Goal: Task Accomplishment & Management: Manage account settings

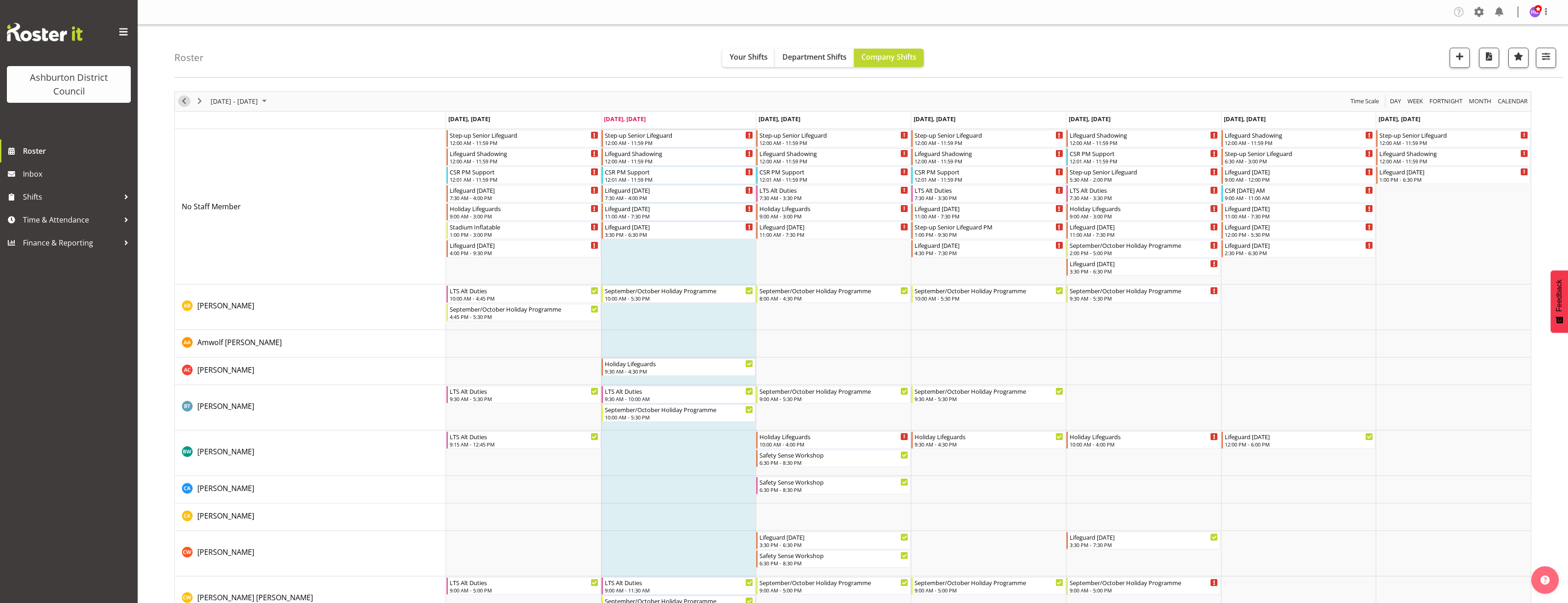
click at [186, 104] on span "Previous" at bounding box center [184, 101] width 11 height 12
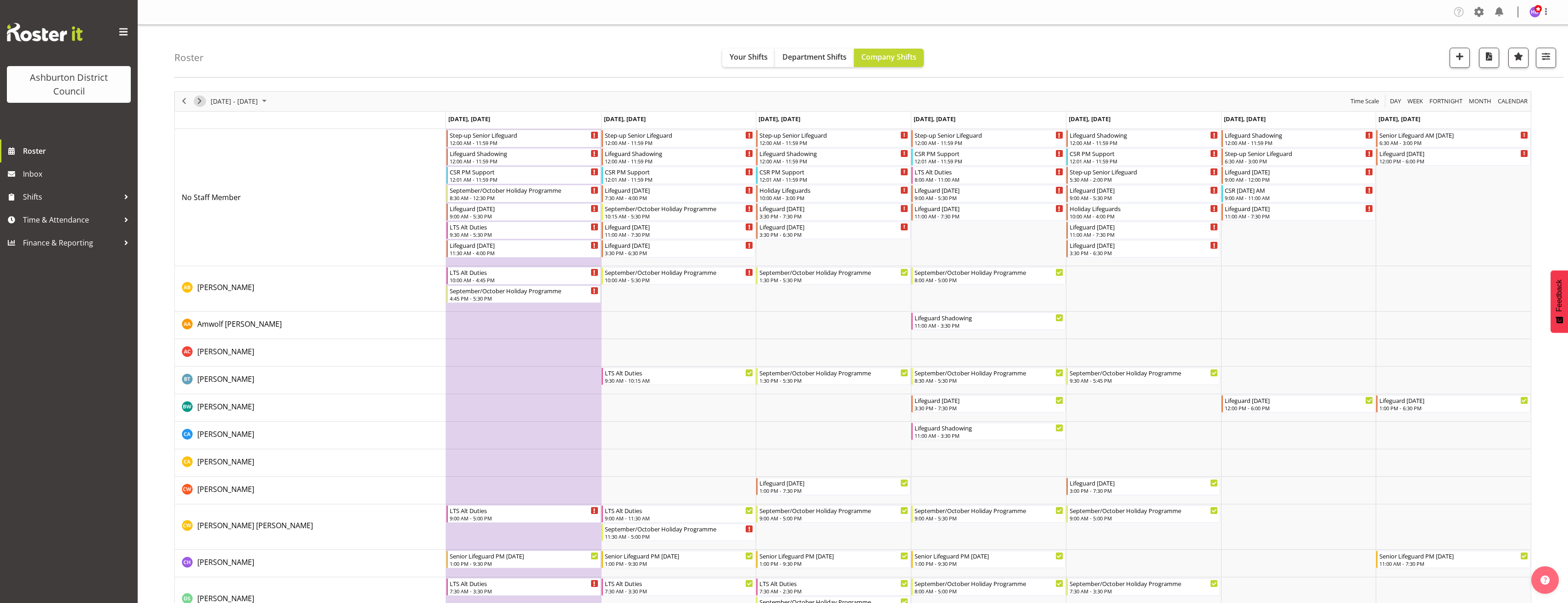
click at [202, 103] on span "Next" at bounding box center [199, 101] width 11 height 12
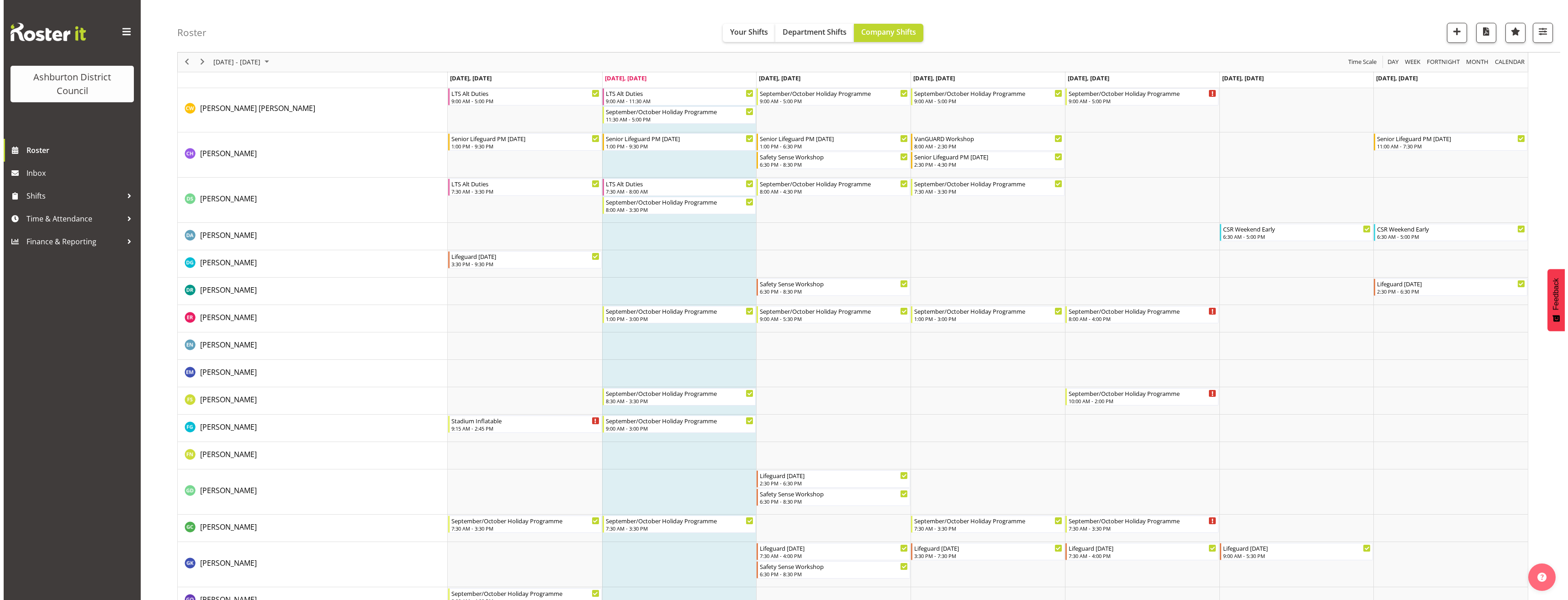
scroll to position [489, 0]
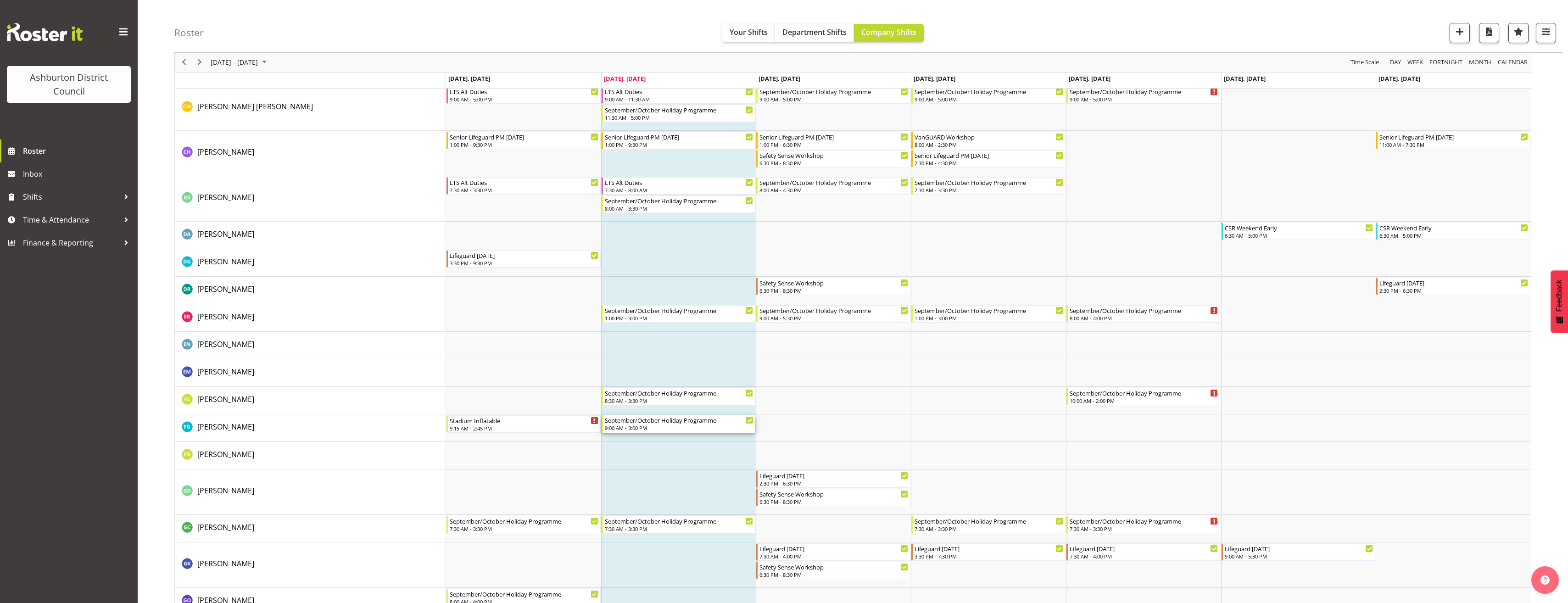
click at [693, 424] on div "September/October Holiday Programme" at bounding box center [679, 420] width 149 height 9
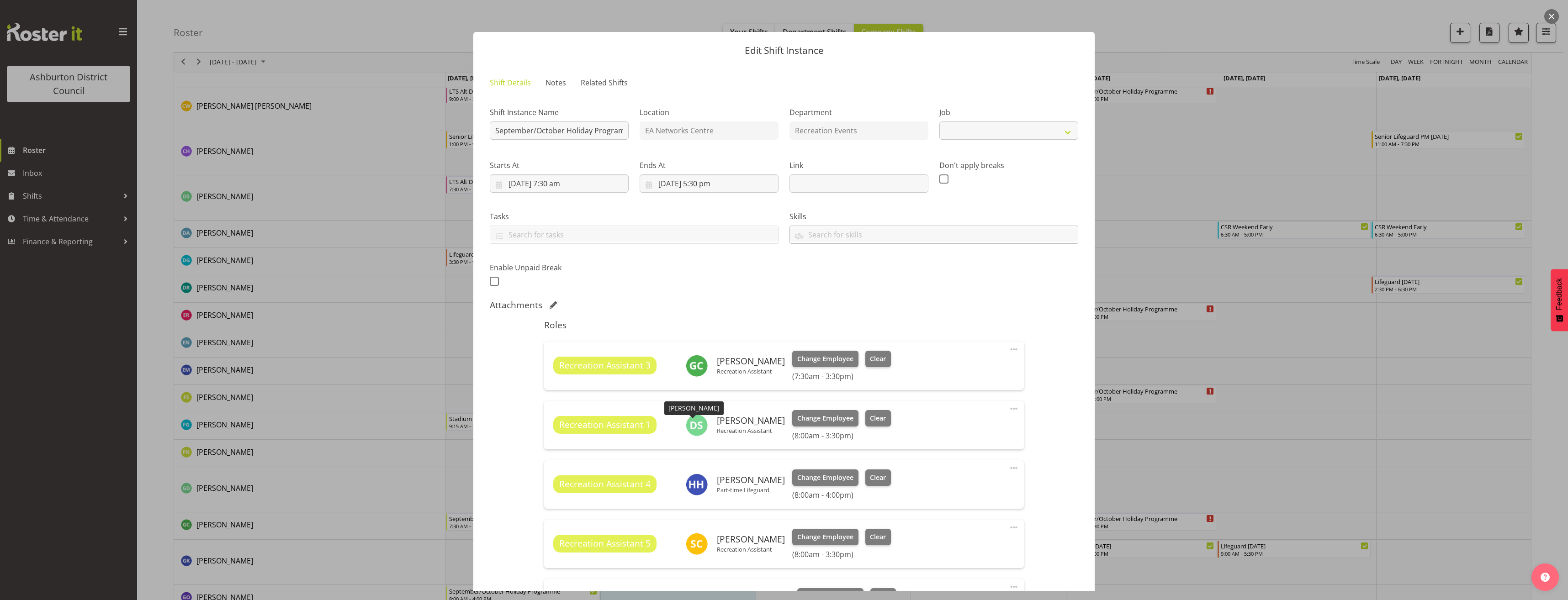
select select "4046"
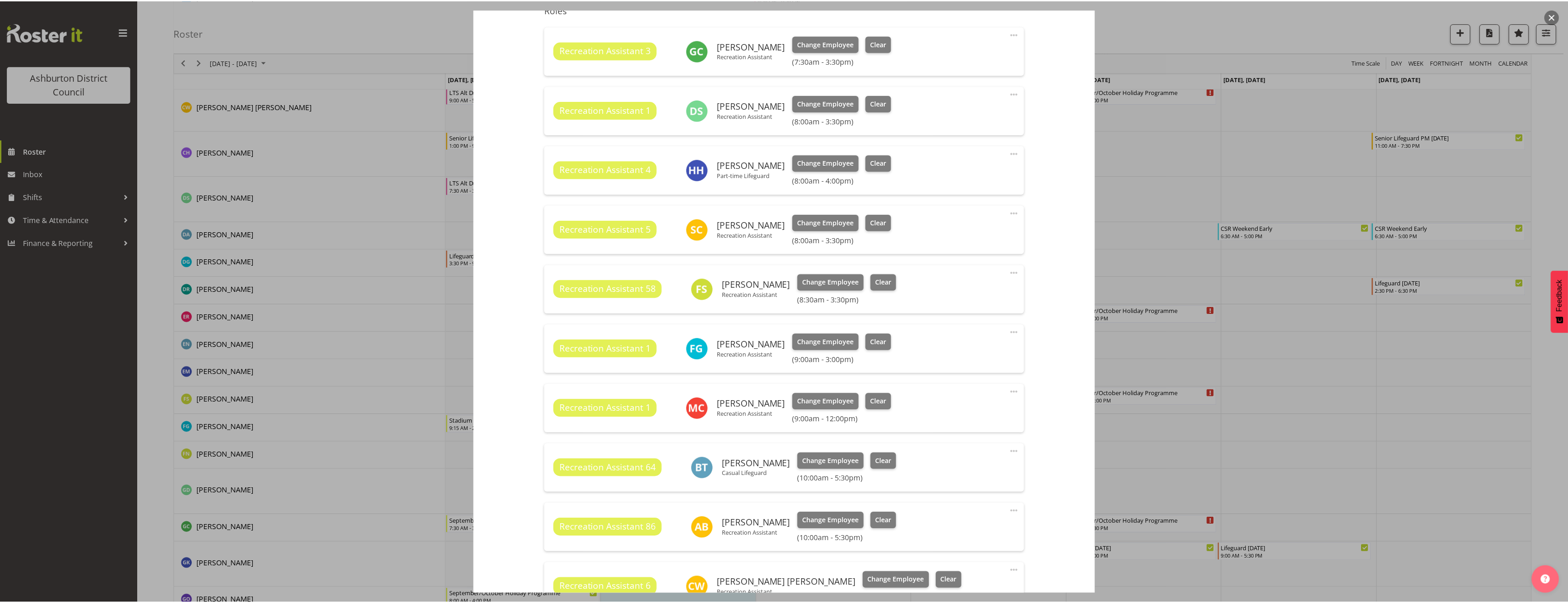
scroll to position [330, 0]
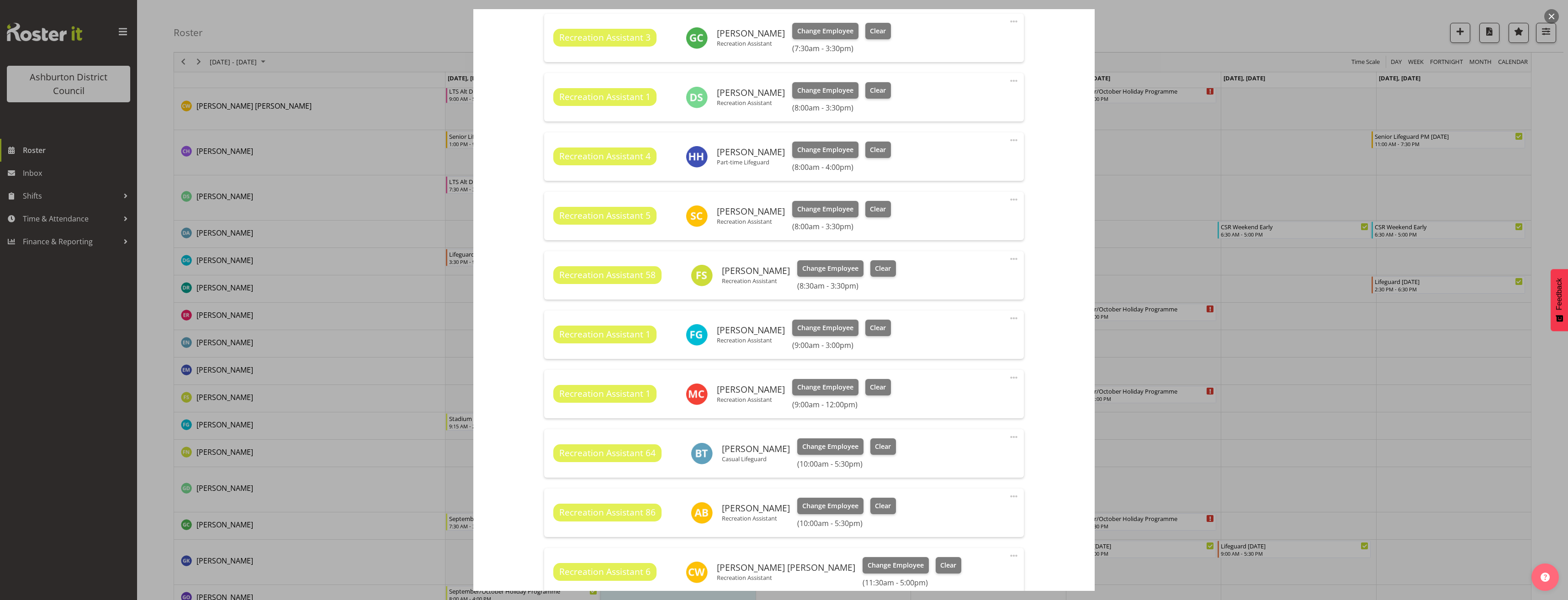
click at [1009, 317] on span at bounding box center [1014, 318] width 11 height 11
click at [965, 340] on link "Edit" at bounding box center [975, 338] width 88 height 16
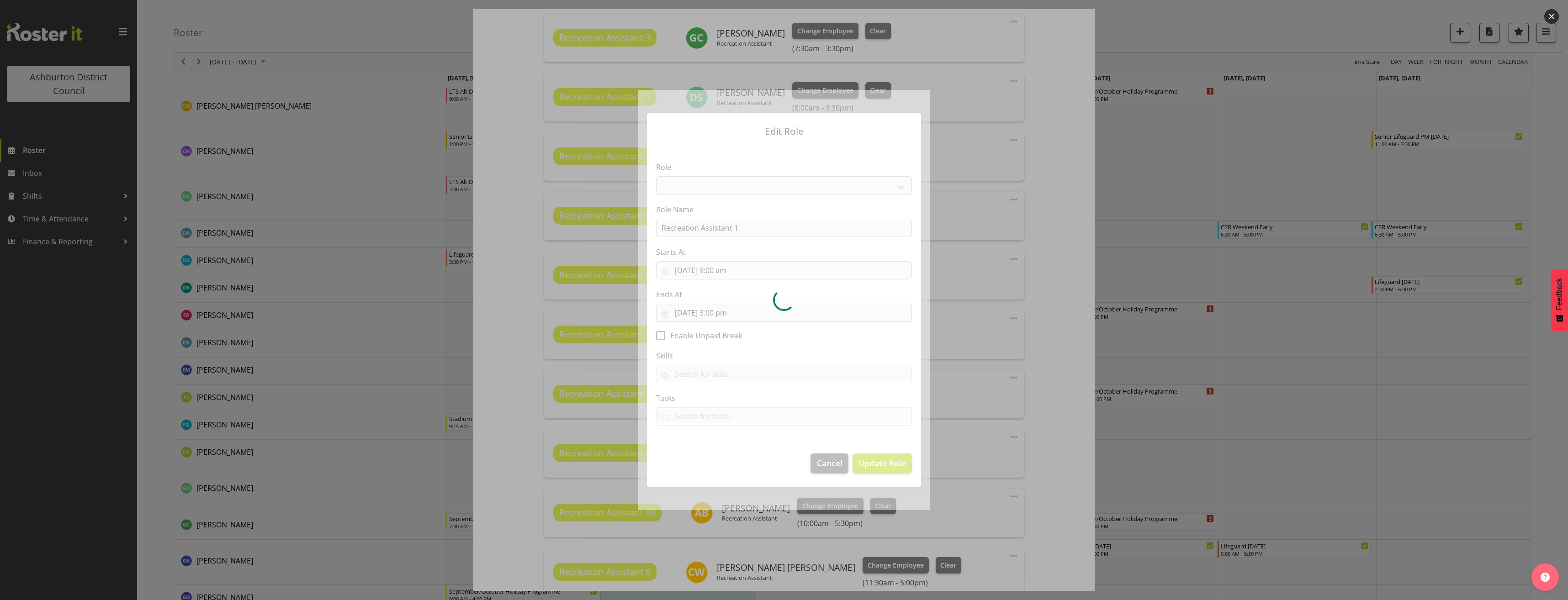
select select "84"
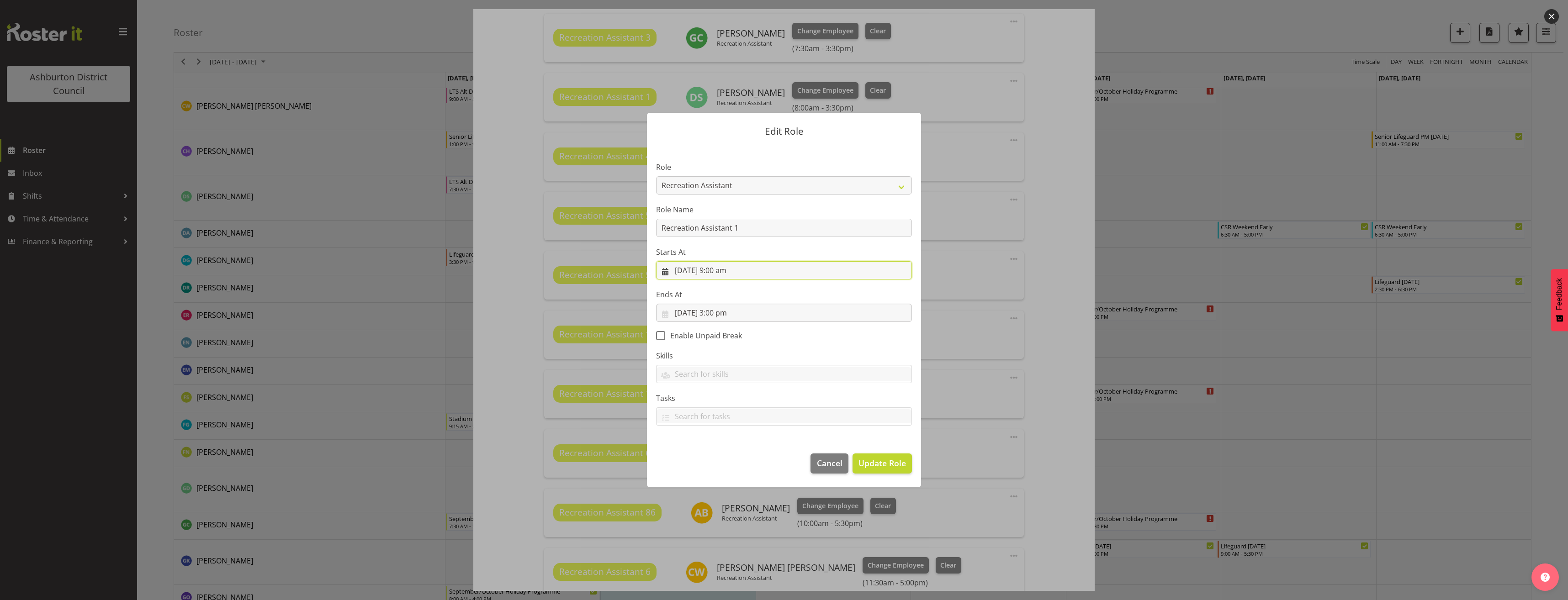
click at [725, 271] on input "[DATE] 9:00 am" at bounding box center [784, 270] width 256 height 18
click at [729, 467] on select "00 01 02 03 04 05 06 07 08 09 10 11 12 13 14 15 16 17 18 19 20 21 22 23" at bounding box center [729, 464] width 21 height 18
select select "11"
type input "[DATE] 11:00 am"
click at [747, 466] on select "00 01 02 03 04 05 06 07 08 09 10 11 12 13 14 15 16 17 18 19 20 21 22 23 24 25 2…" at bounding box center [753, 464] width 21 height 18
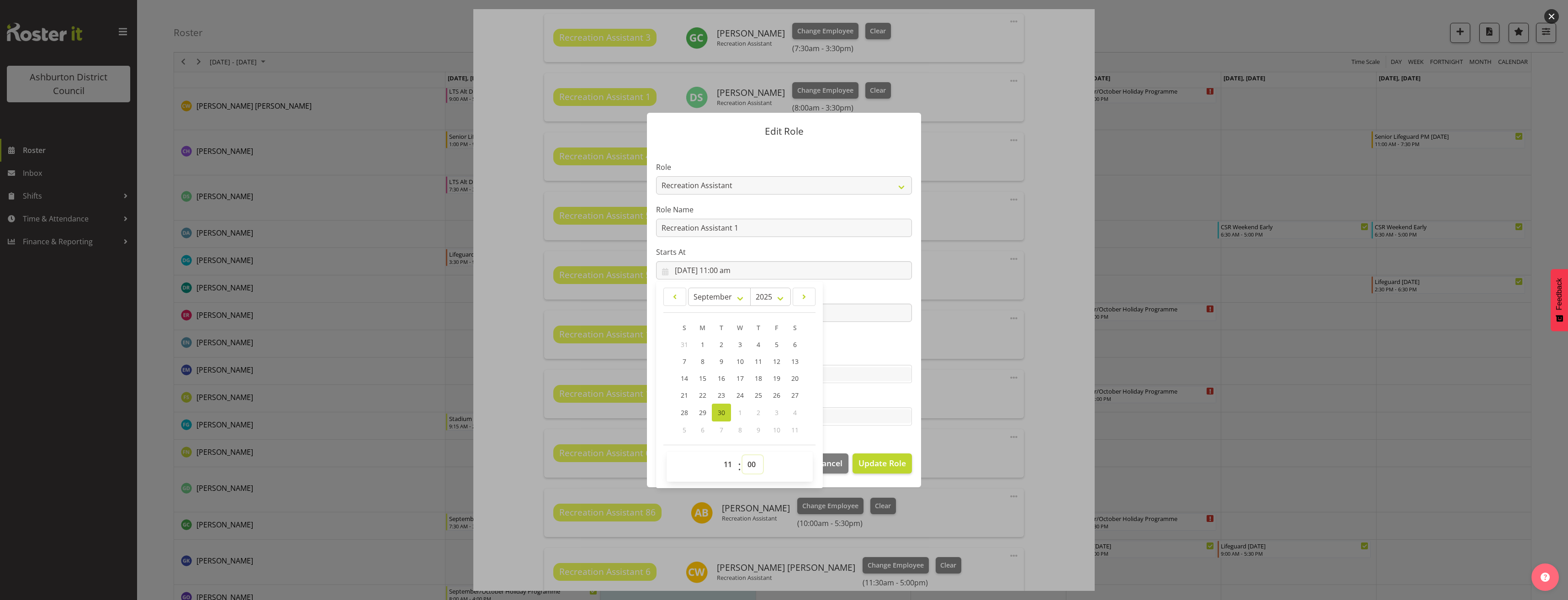
select select "30"
click at [743, 455] on select "00 01 02 03 04 05 06 07 08 09 10 11 12 13 14 15 16 17 18 19 20 21 22 23 24 25 2…" at bounding box center [753, 464] width 21 height 18
type input "[DATE] 11:30 am"
click at [870, 466] on span "Update Role" at bounding box center [882, 463] width 47 height 12
select select
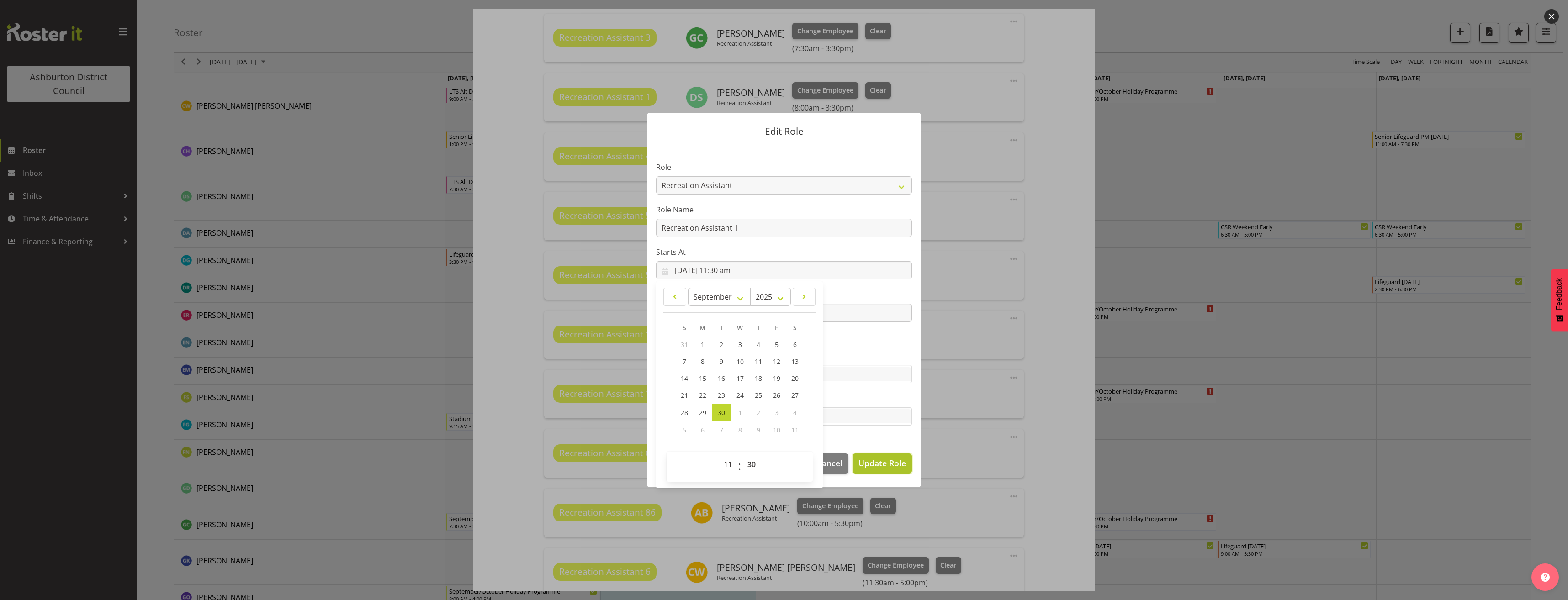
select select
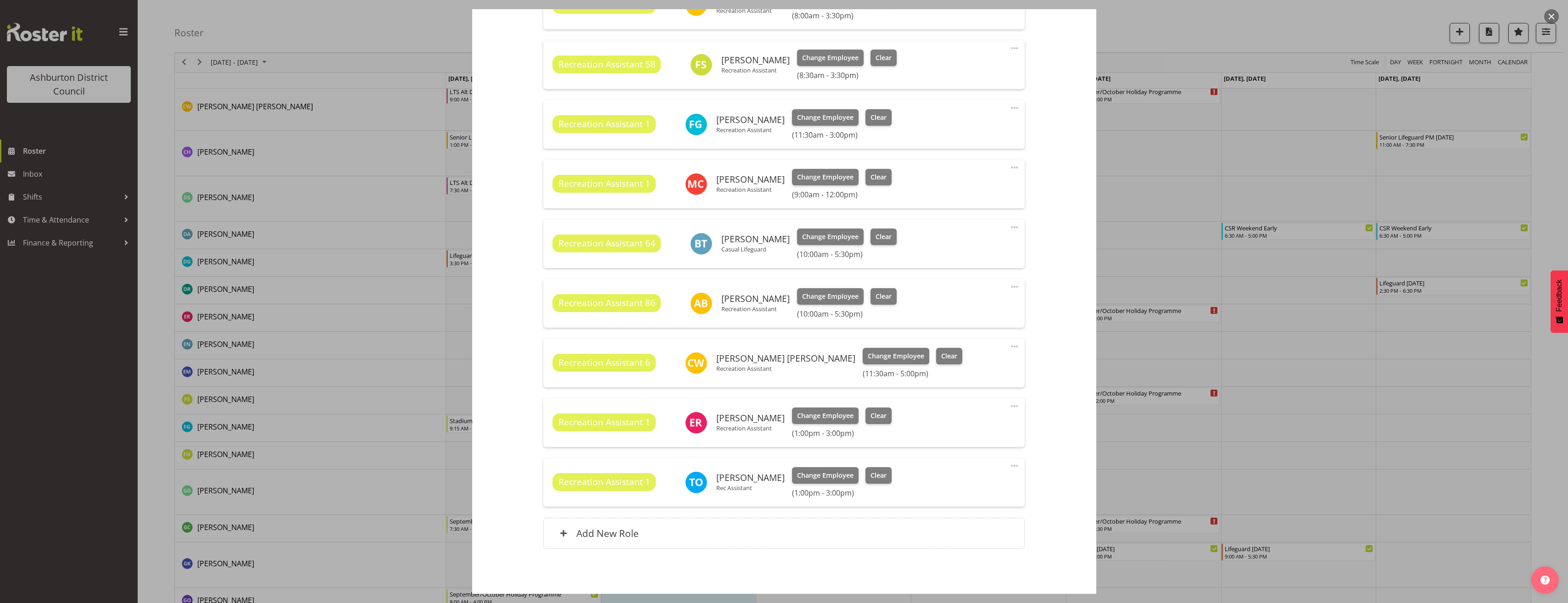
scroll to position [549, 0]
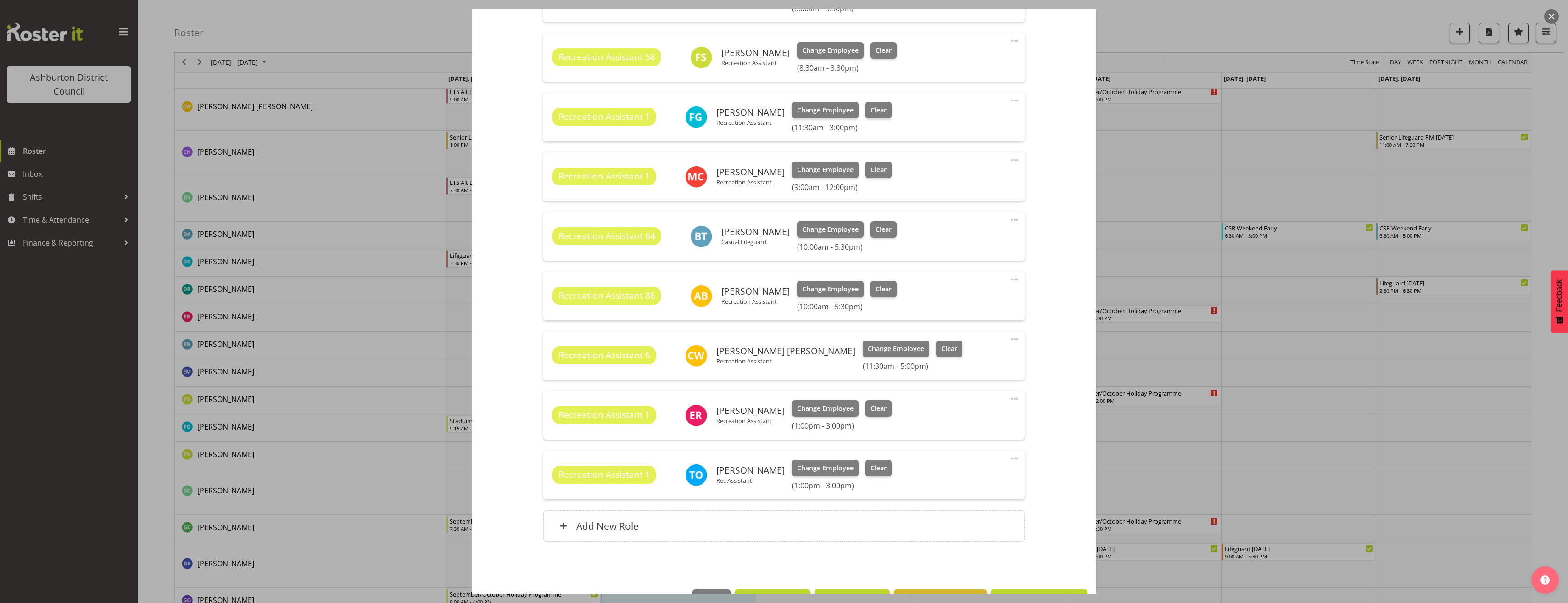
click at [1009, 160] on span at bounding box center [1015, 160] width 11 height 11
click at [976, 215] on link "Delete" at bounding box center [976, 213] width 88 height 17
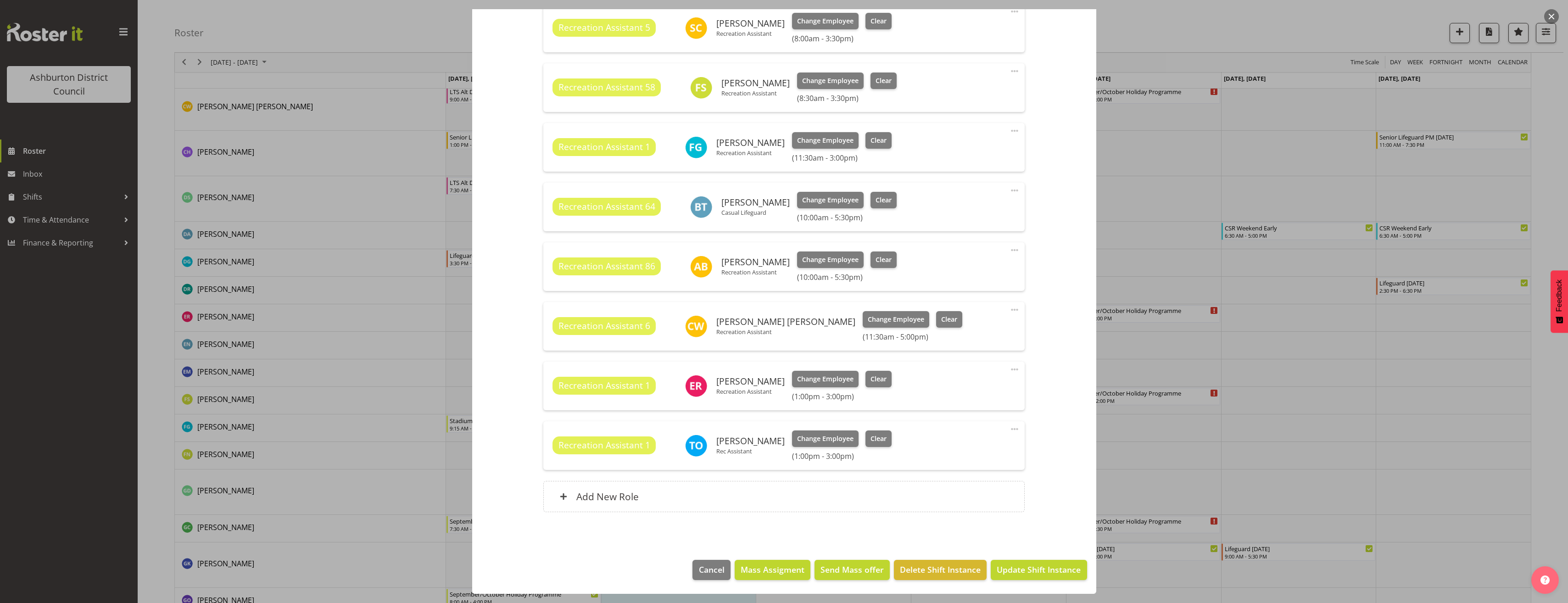
scroll to position [519, 0]
click at [1037, 569] on span "Update Shift Instance" at bounding box center [1038, 570] width 84 height 12
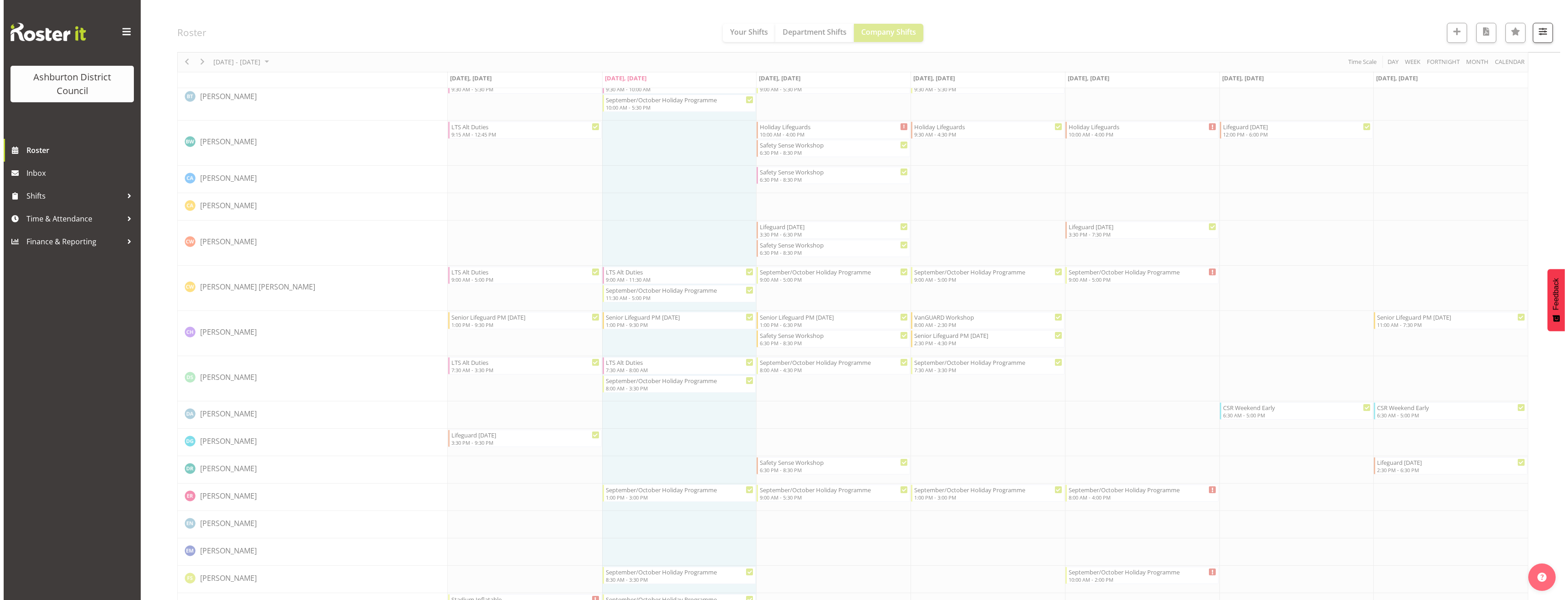
scroll to position [489, 0]
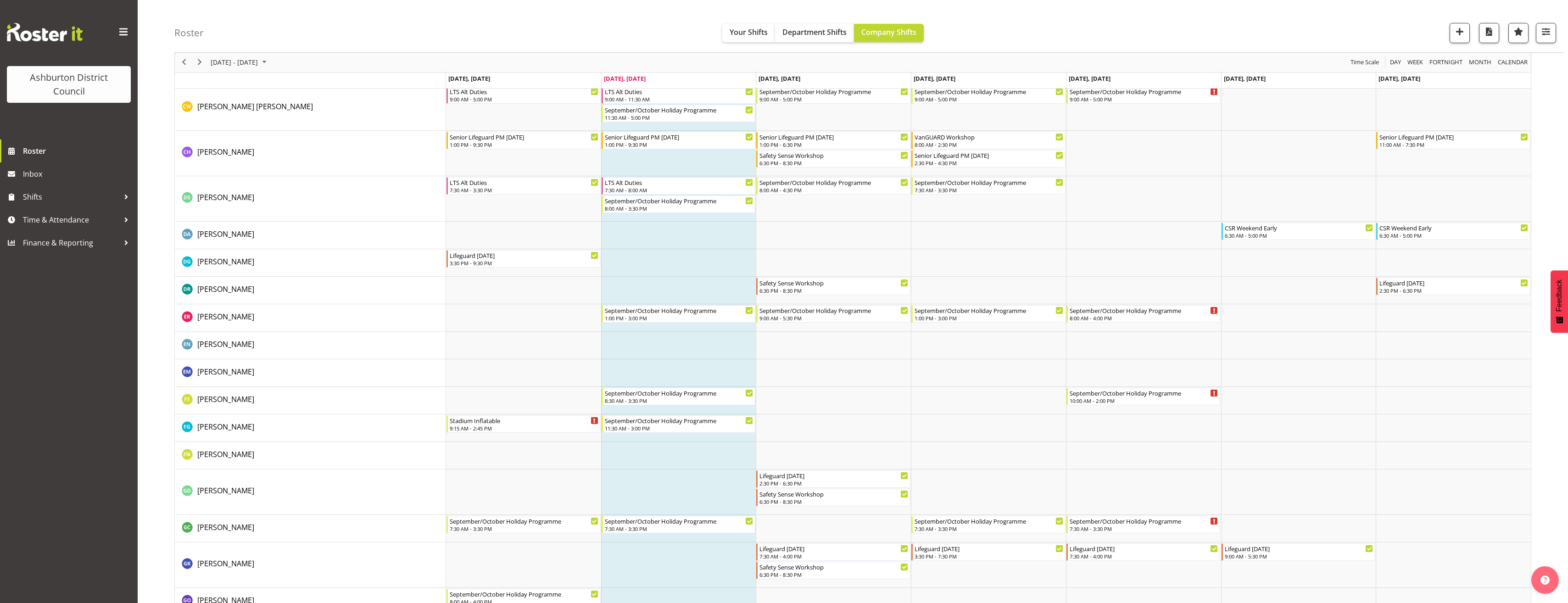
click at [669, 437] on td "Timeline Week of September 30, 2025" at bounding box center [679, 428] width 155 height 28
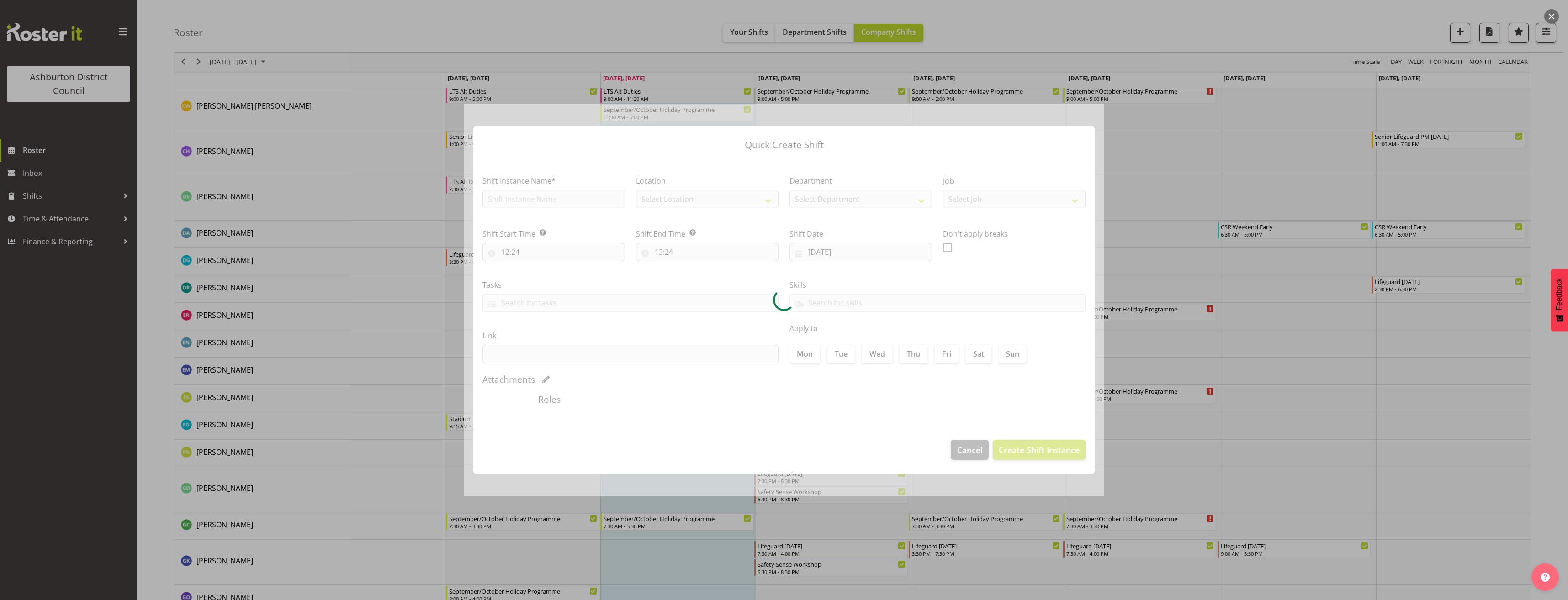
checkbox input "true"
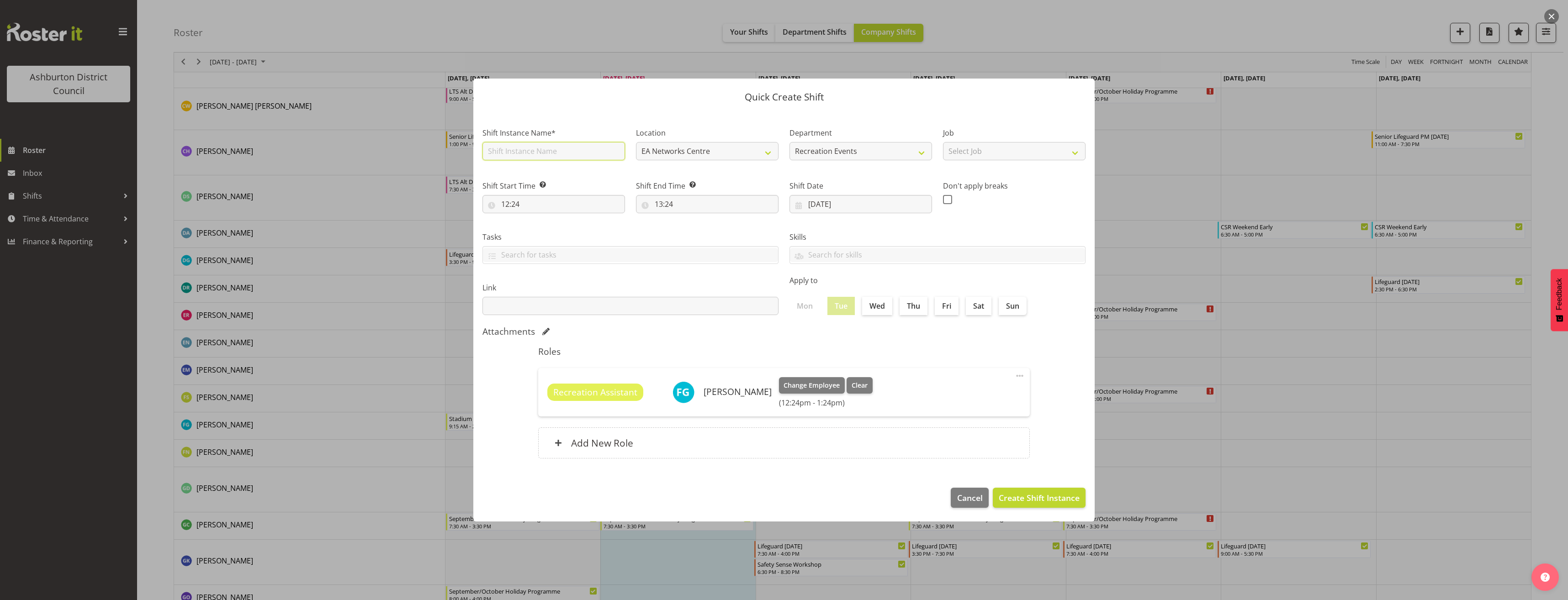
click at [540, 153] on input "text" at bounding box center [554, 151] width 142 height 18
type input "Stadium Inflatable Pack Down"
click at [508, 204] on input "12:24" at bounding box center [554, 204] width 142 height 18
click at [544, 222] on select "00 01 02 03 04 05 06 07 08 09 10 11 12 13 14 15 16 17 18 19 20 21 22 23" at bounding box center [545, 228] width 21 height 18
select select "9"
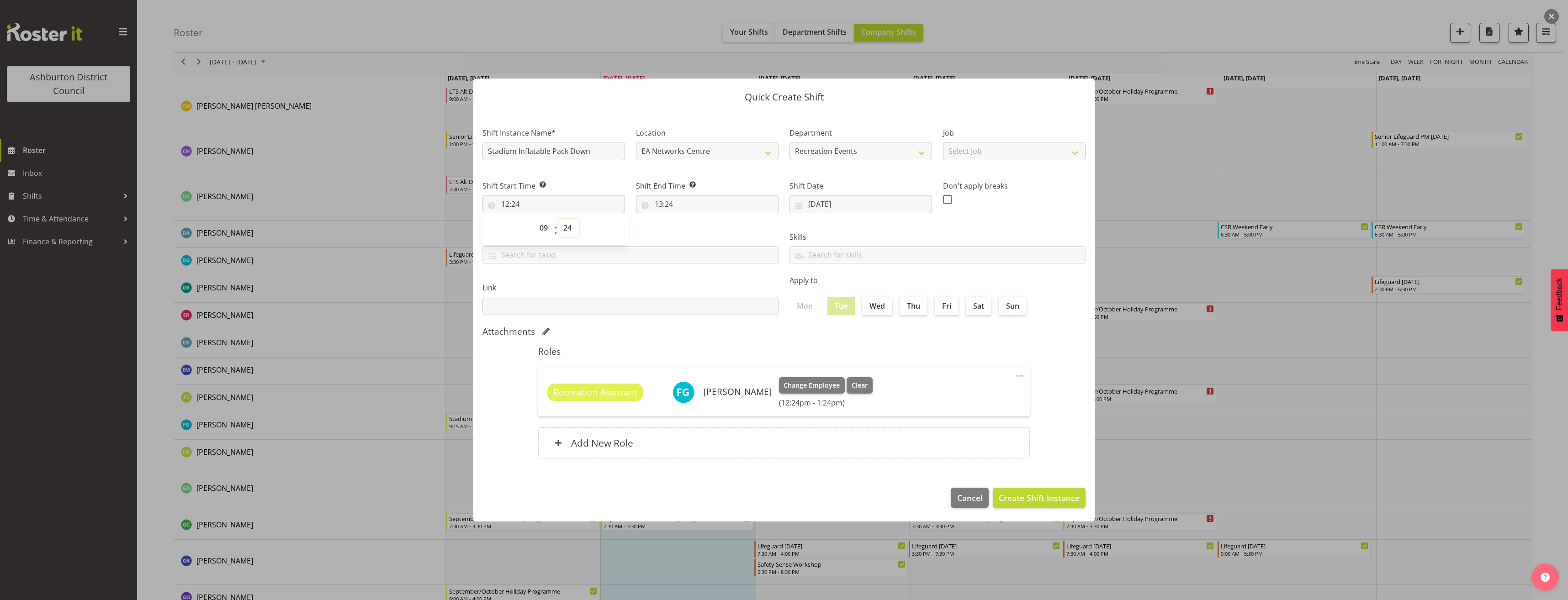
type input "09:24"
click at [566, 228] on select "00 01 02 03 04 05 06 07 08 09 10 11 12 13 14 15 16 17 18 19 20 21 22 23 24 25 2…" at bounding box center [569, 228] width 21 height 18
select select "0"
type input "09:00"
click at [665, 204] on input "13:24" at bounding box center [707, 204] width 142 height 18
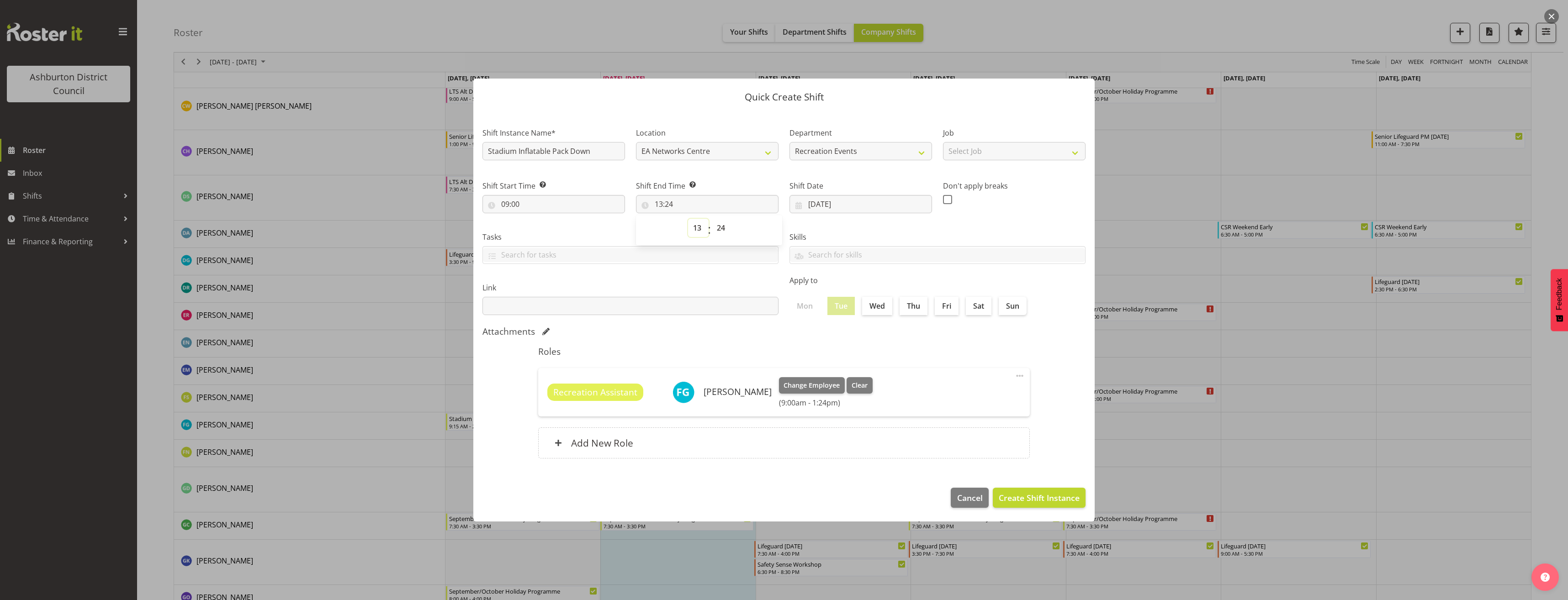
click at [699, 229] on select "00 01 02 03 04 05 06 07 08 09 10 11 12 13 14 15 16 17 18 19 20 21 22 23" at bounding box center [698, 228] width 21 height 18
select select "11"
click at [688, 219] on select "00 01 02 03 04 05 06 07 08 09 10 11 12 13 14 15 16 17 18 19 20 21 22 23" at bounding box center [698, 228] width 21 height 18
type input "11:24"
click at [721, 232] on select "00 01 02 03 04 05 06 07 08 09 10 11 12 13 14 15 16 17 18 19 20 21 22 23 24 25 2…" at bounding box center [722, 228] width 21 height 18
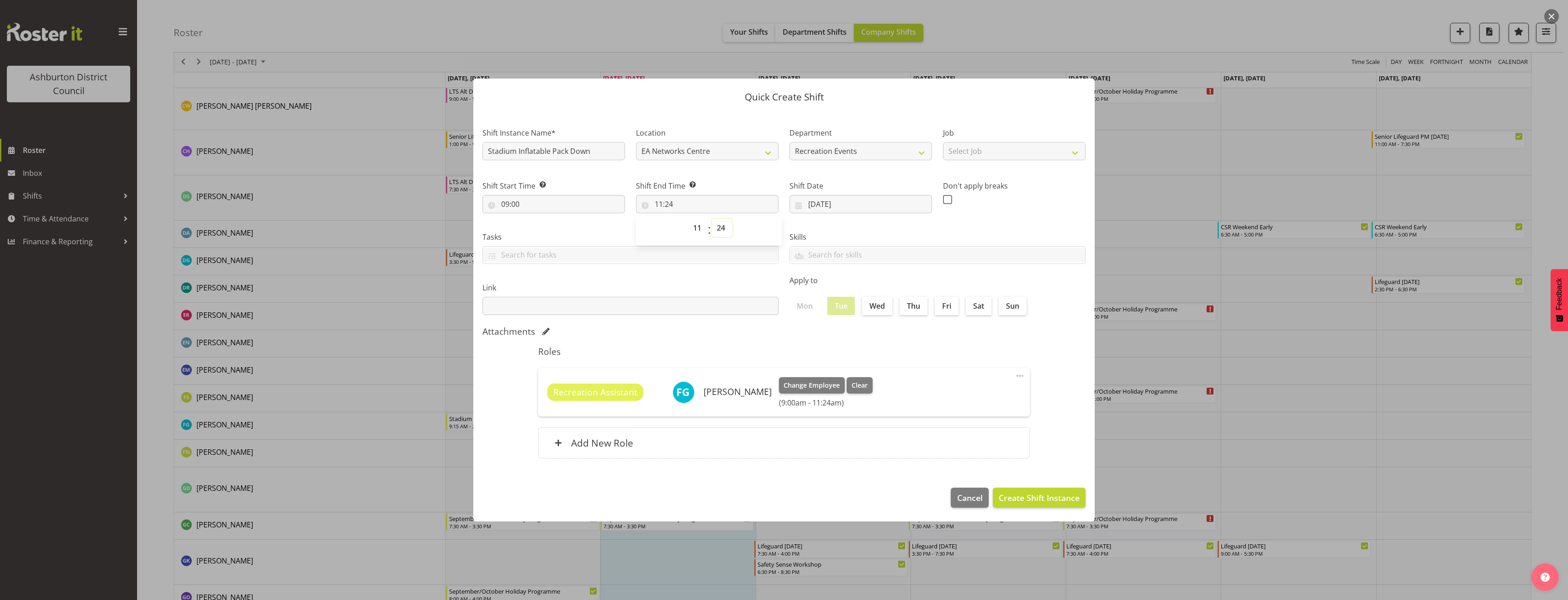
select select "0"
click at [712, 219] on select "00 01 02 03 04 05 06 07 08 09 10 11 12 13 14 15 16 17 18 19 20 21 22 23 24 25 2…" at bounding box center [722, 228] width 21 height 18
type input "11:00"
click at [1031, 151] on select "Select Job Casual HDA - CSR HDA - EA Lifeguarding LTS- Alt Duties Ordinary Time…" at bounding box center [1014, 151] width 142 height 18
select select "4046"
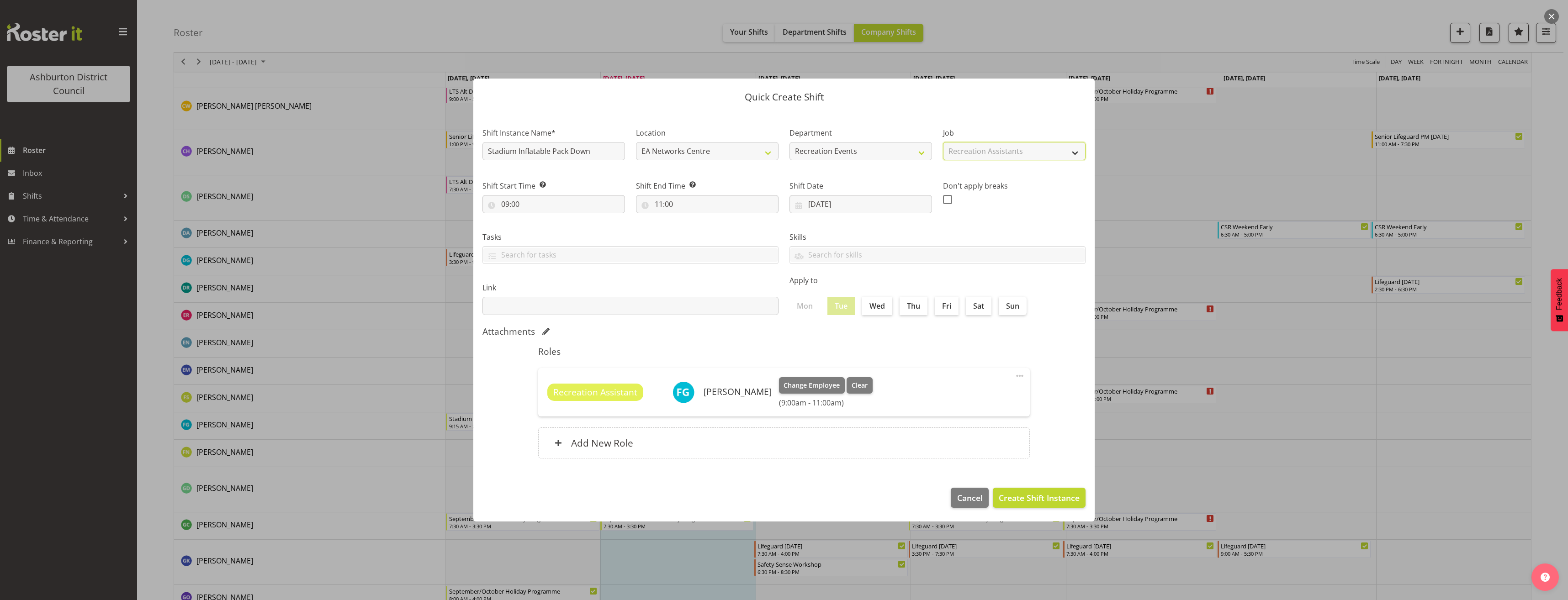
click at [943, 142] on select "Select Job Casual HDA - CSR HDA - EA Lifeguarding LTS- Alt Duties Ordinary Time…" at bounding box center [1014, 151] width 142 height 18
click at [659, 446] on div "Add New Role" at bounding box center [784, 443] width 492 height 31
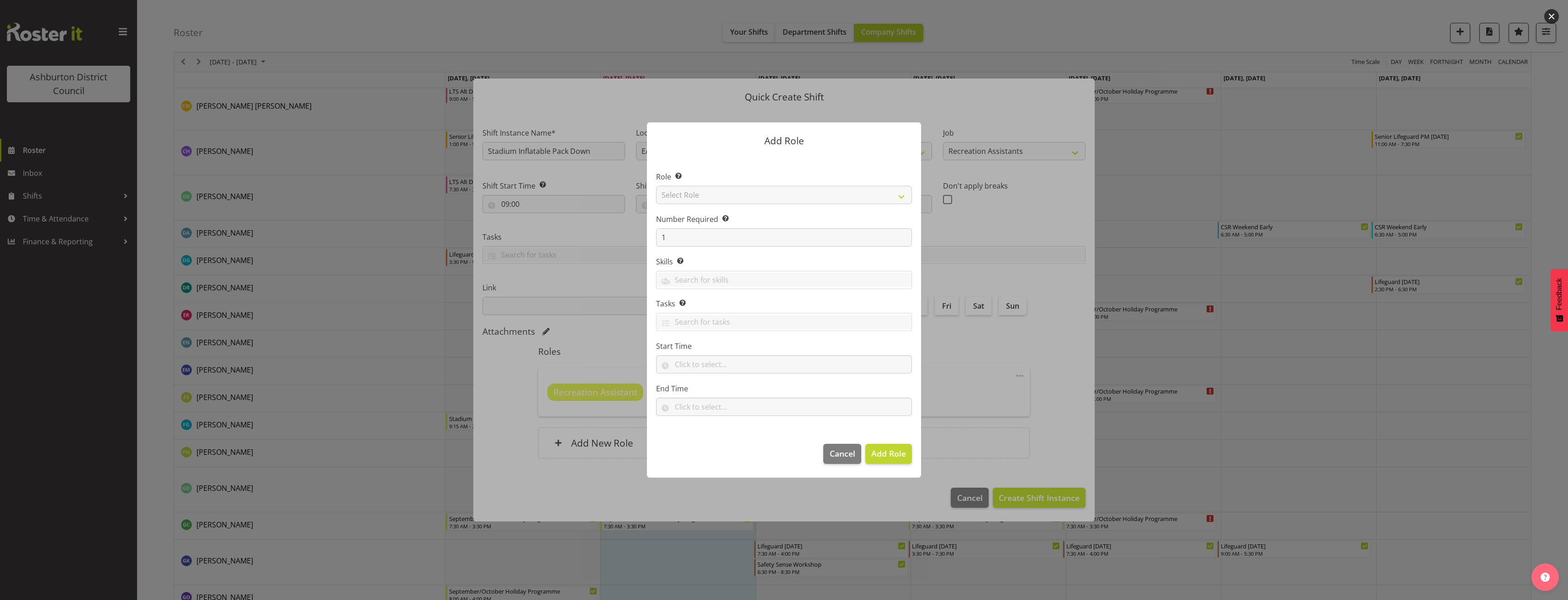
click at [710, 204] on section "Role Select the role you wish to add to the shift. Select Role AAGM Deputy Dire…" at bounding box center [784, 294] width 274 height 279
click at [702, 194] on select "Select Role AAGM Deputy Director AAGM Director Archivist Childrens Librarian Co…" at bounding box center [784, 195] width 256 height 18
select select "84"
click at [656, 186] on select "Select Role AAGM Deputy Director AAGM Director Archivist Childrens Librarian Co…" at bounding box center [784, 195] width 256 height 18
click at [698, 374] on section "Role Select the role you wish to add to the shift. AAGM Deputy Director AAGM Di…" at bounding box center [784, 294] width 274 height 279
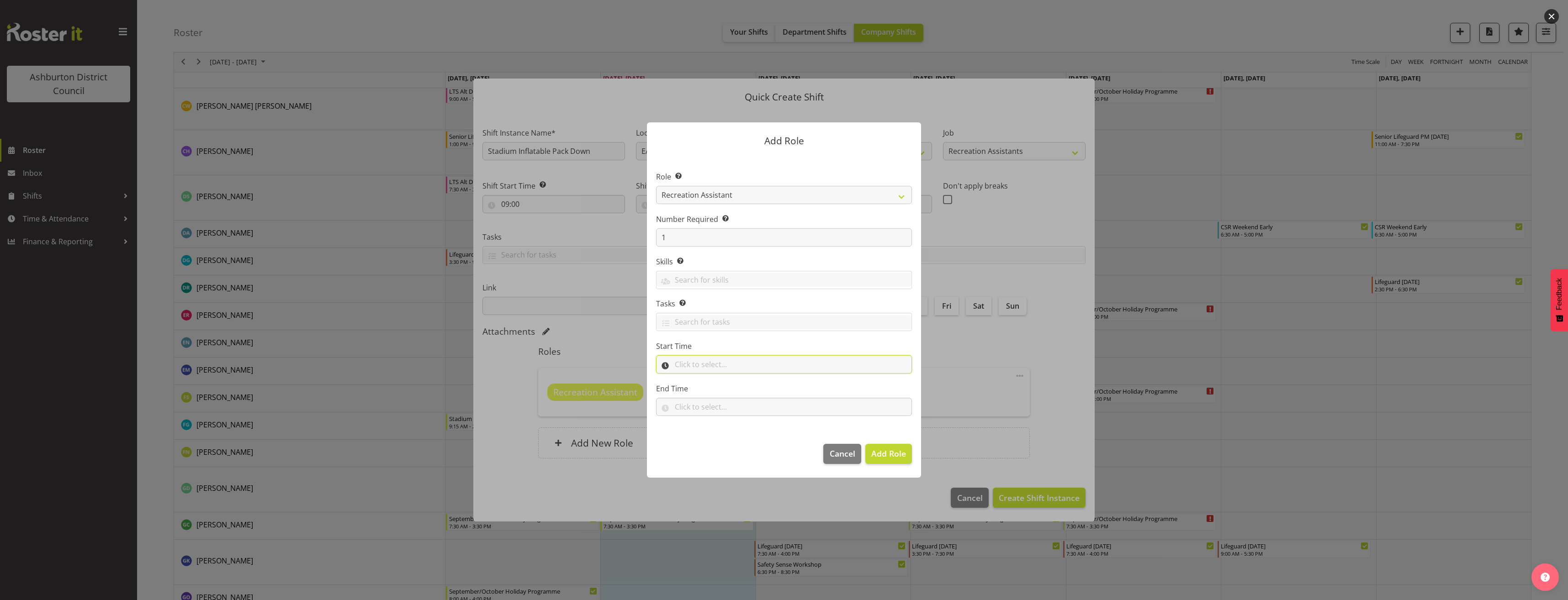
click at [695, 360] on input "text" at bounding box center [784, 365] width 256 height 18
click at [713, 390] on select "00 00 01 02 03 04 05 06 07 08 09 10 11 12 13 14 15 16 17 18 19 20 21 22 23" at bounding box center [718, 388] width 21 height 18
select select "9"
click at [743, 389] on select "00 00 01 02 03 04 05 06 07 08 09 10 11 12 13 14 15 16 17 18 19 20 21 22 23 24 2…" at bounding box center [742, 388] width 21 height 18
select select "0"
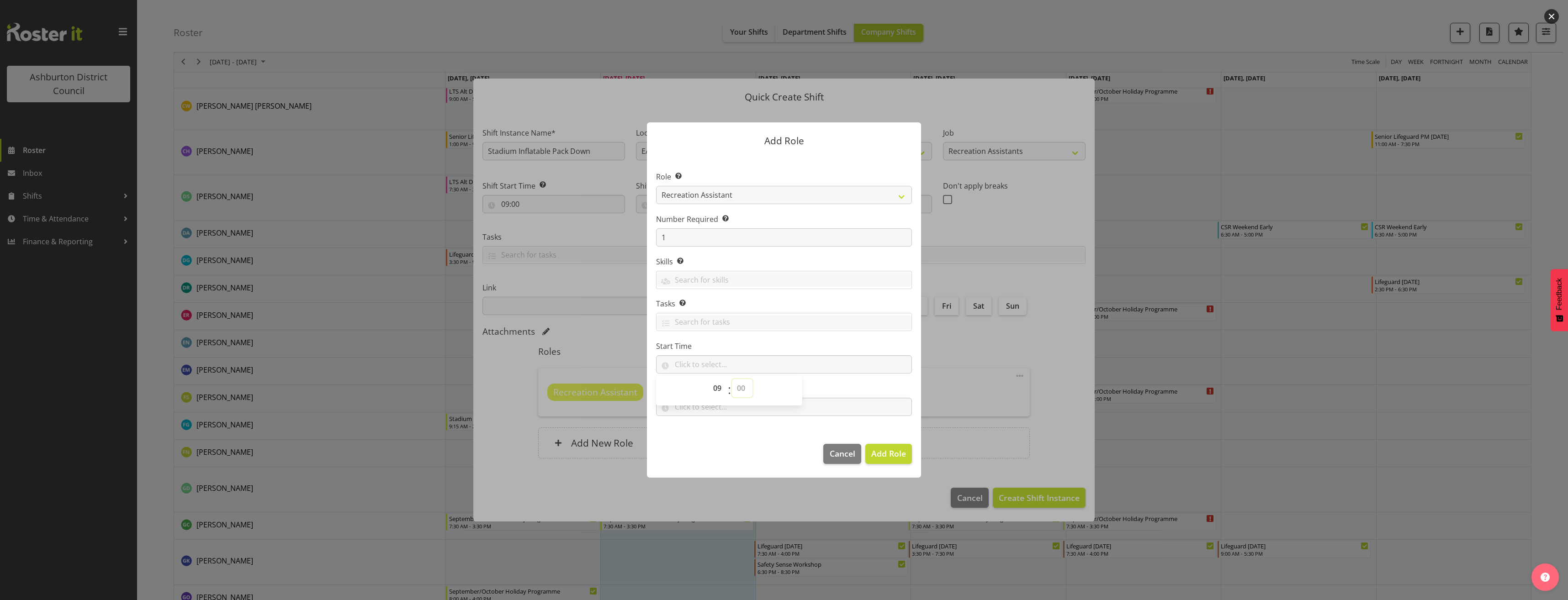
click at [732, 379] on select "00 00 01 02 03 04 05 06 07 08 09 10 11 12 13 14 15 16 17 18 19 20 21 22 23 24 2…" at bounding box center [742, 388] width 21 height 18
type input "09:00"
click at [706, 416] on section "Role Select the role you wish to add to the shift. AAGM Deputy Director AAGM Di…" at bounding box center [784, 294] width 274 height 279
click at [699, 410] on input "text" at bounding box center [784, 407] width 256 height 18
click at [718, 434] on select "00 00 01 02 03 04 05 06 07 08 09 10 11 12 13 14 15 16 17 18 19 20 21 22 23" at bounding box center [718, 431] width 21 height 18
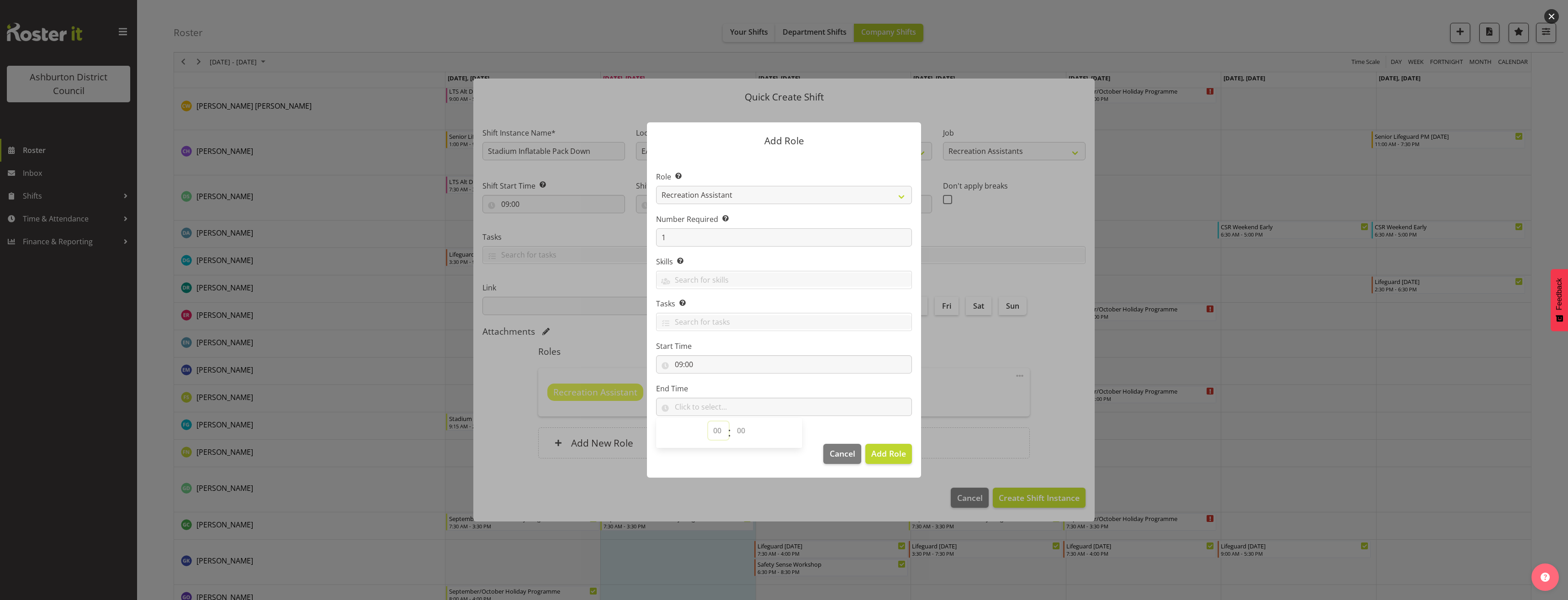
select select "11"
click at [737, 433] on select "00 00 01 02 03 04 05 06 07 08 09 10 11 12 13 14 15 16 17 18 19 20 21 22 23 24 2…" at bounding box center [742, 431] width 21 height 18
select select "0"
click at [732, 422] on select "00 00 01 02 03 04 05 06 07 08 09 10 11 12 13 14 15 16 17 18 19 20 21 22 23 24 2…" at bounding box center [742, 431] width 21 height 18
type input "11:00"
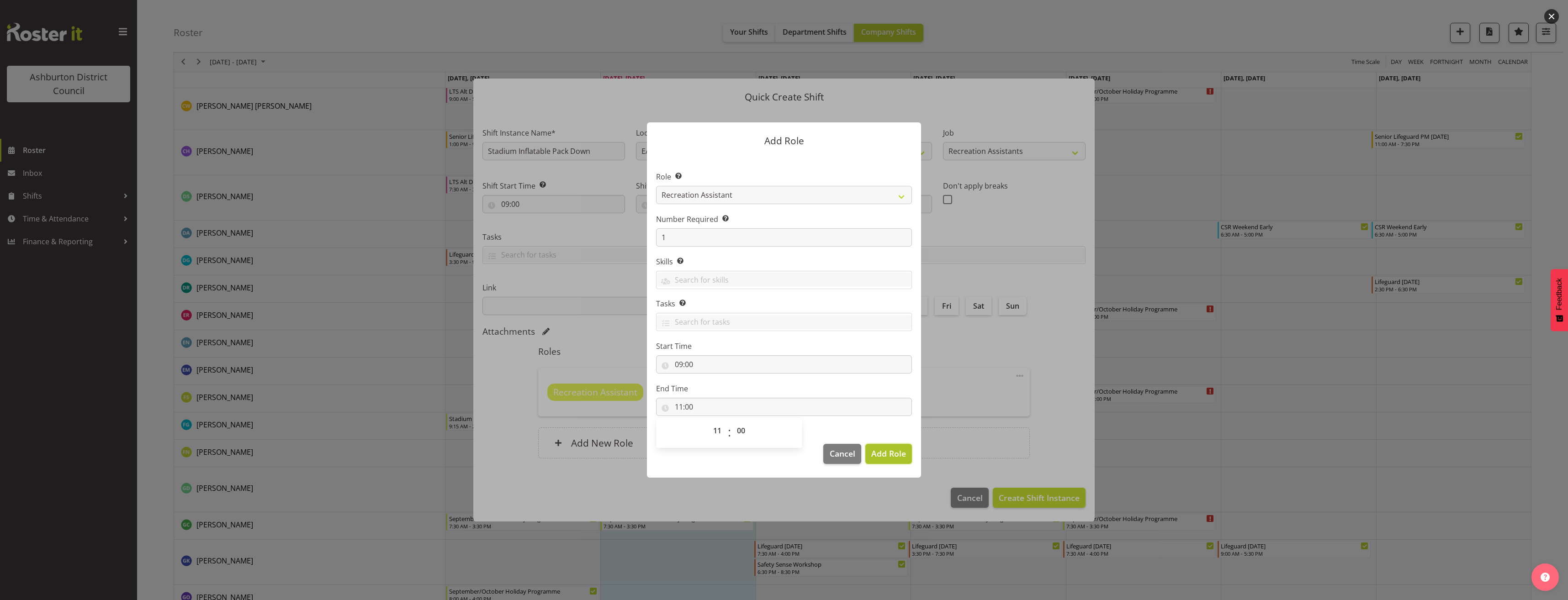
click at [897, 455] on span "Add Role" at bounding box center [888, 453] width 35 height 11
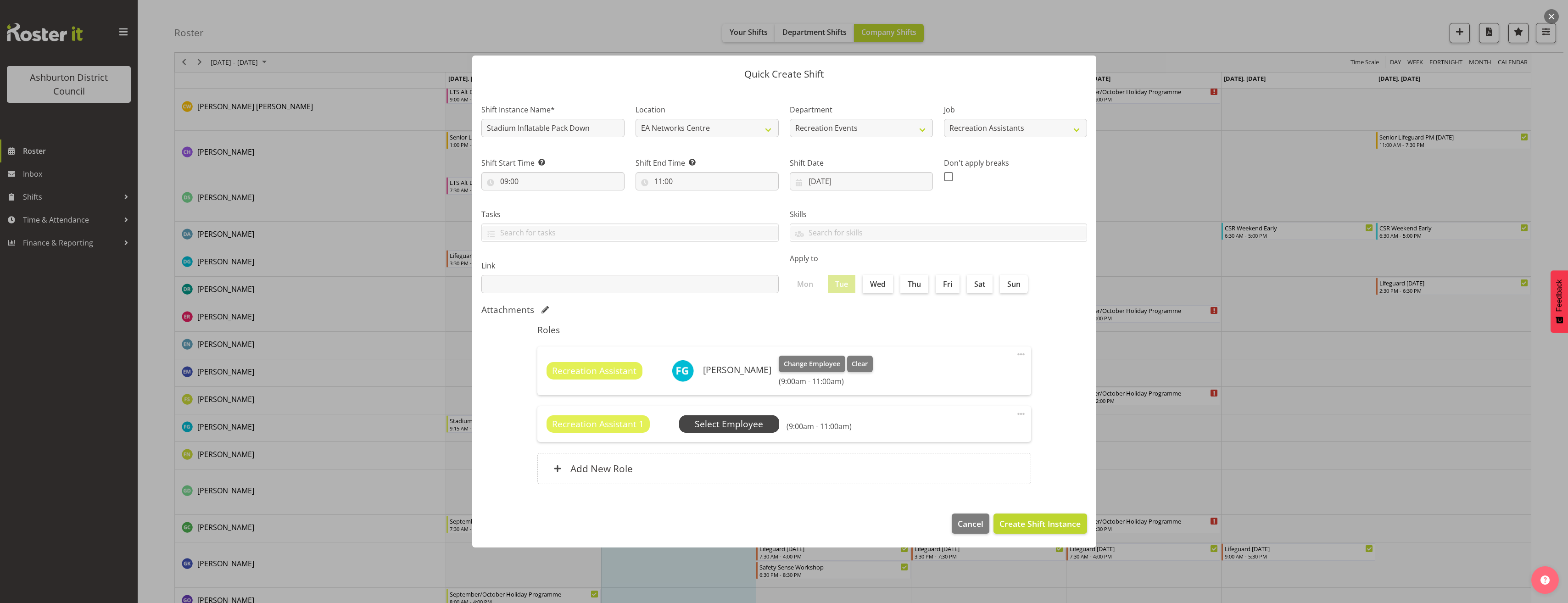
click at [768, 426] on span "Select Employee" at bounding box center [729, 424] width 100 height 18
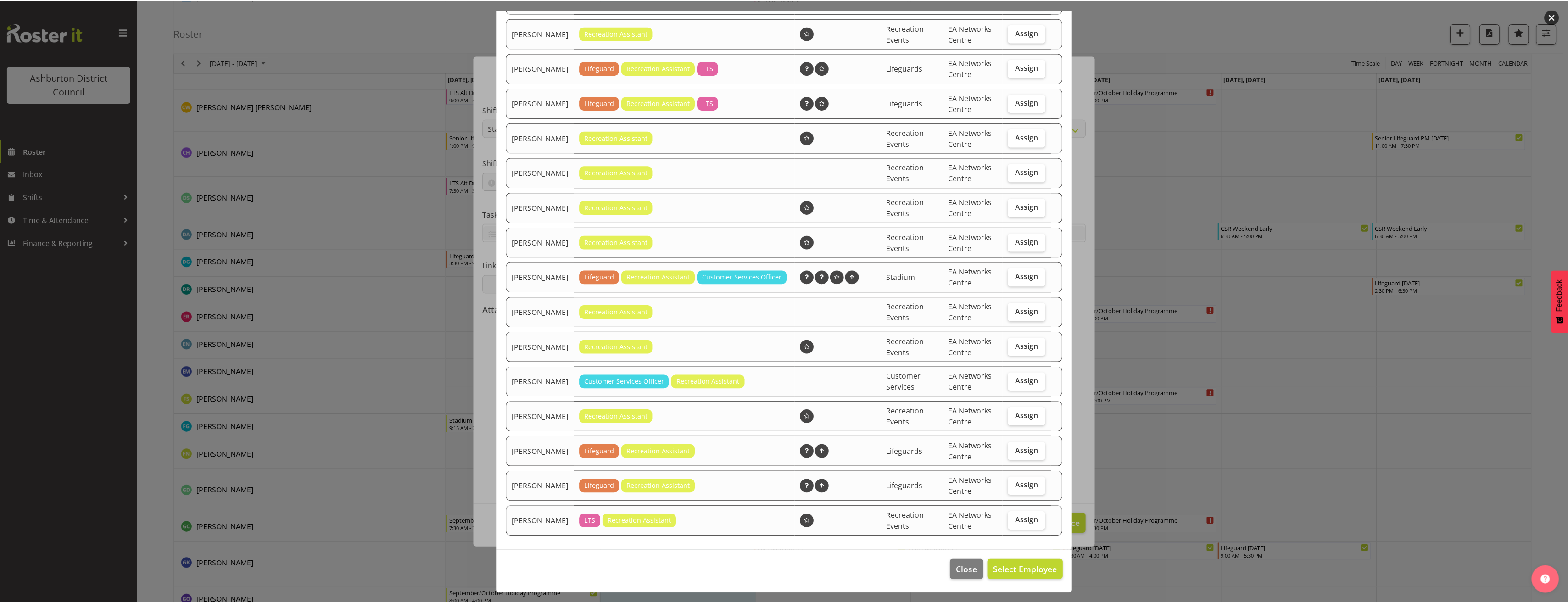
scroll to position [235, 0]
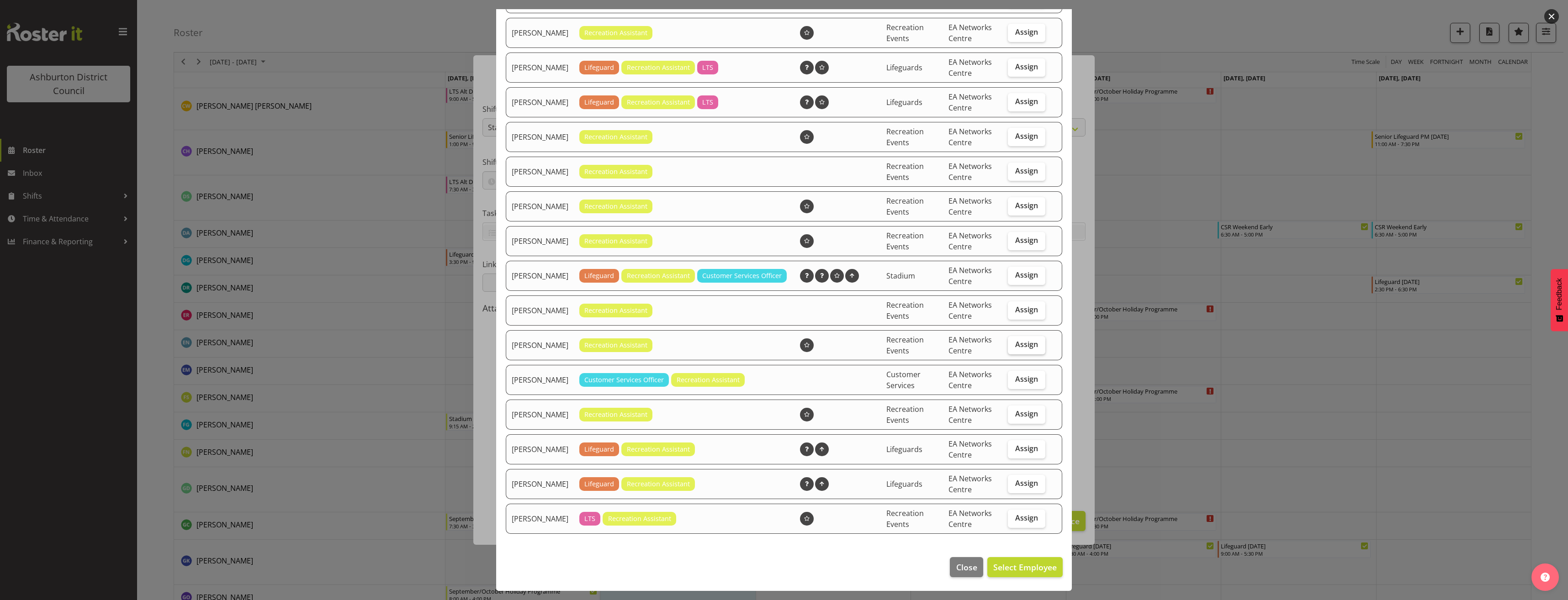
click at [1027, 343] on span "Assign" at bounding box center [1027, 344] width 23 height 9
click at [1014, 343] on input "Assign" at bounding box center [1011, 344] width 6 height 6
checkbox input "true"
click at [974, 567] on span "Set [PERSON_NAME] as default for this position" at bounding box center [964, 567] width 184 height 11
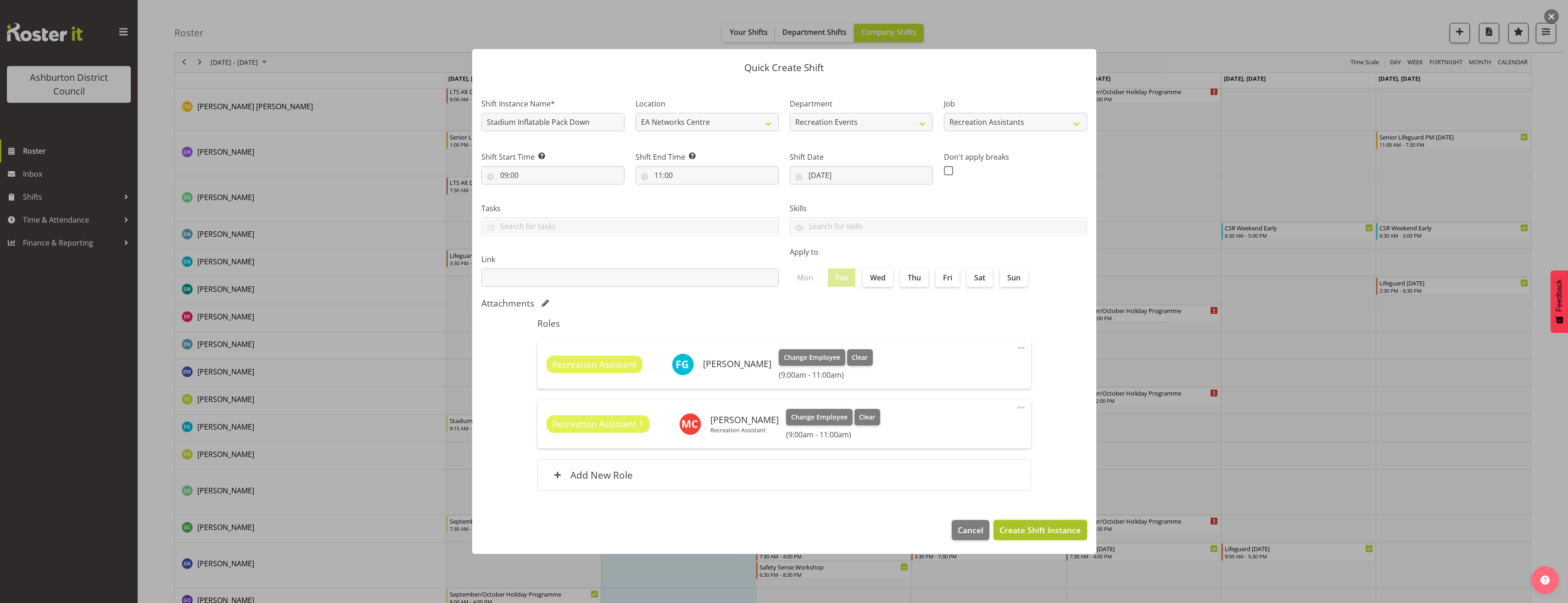
click at [1042, 530] on span "Create Shift Instance" at bounding box center [1040, 530] width 81 height 12
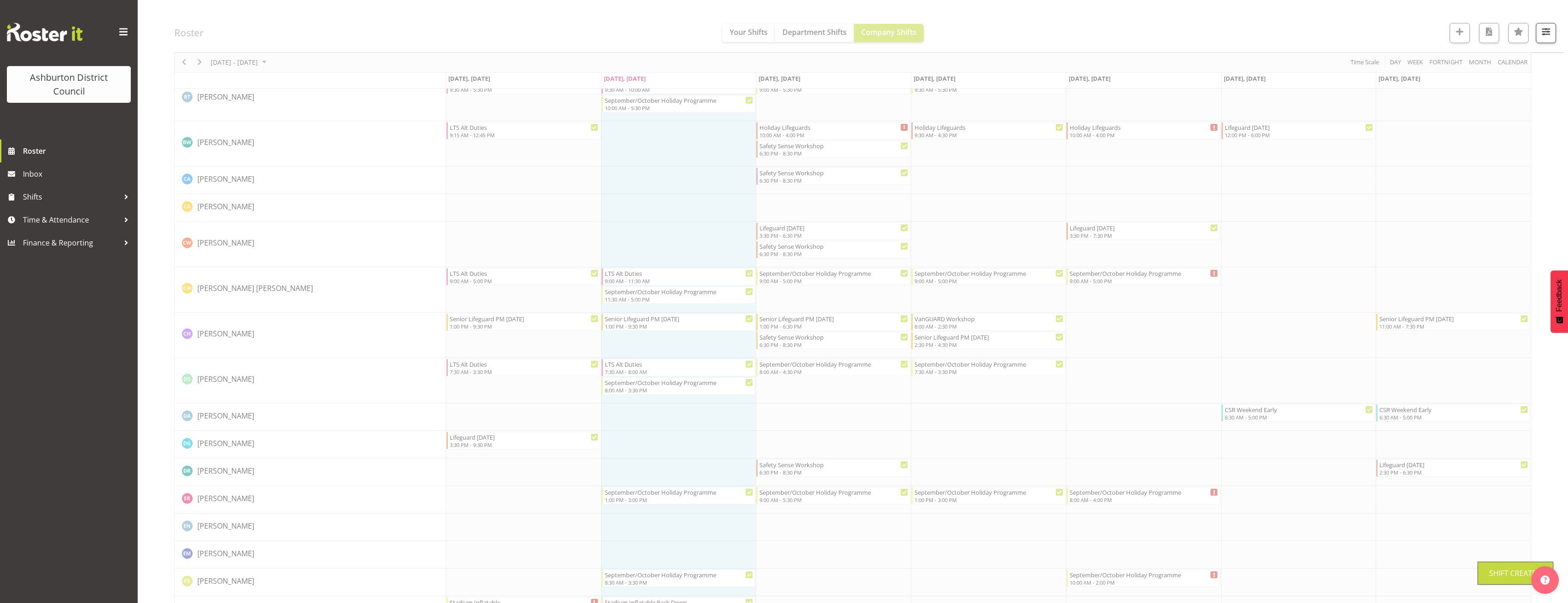
scroll to position [491, 0]
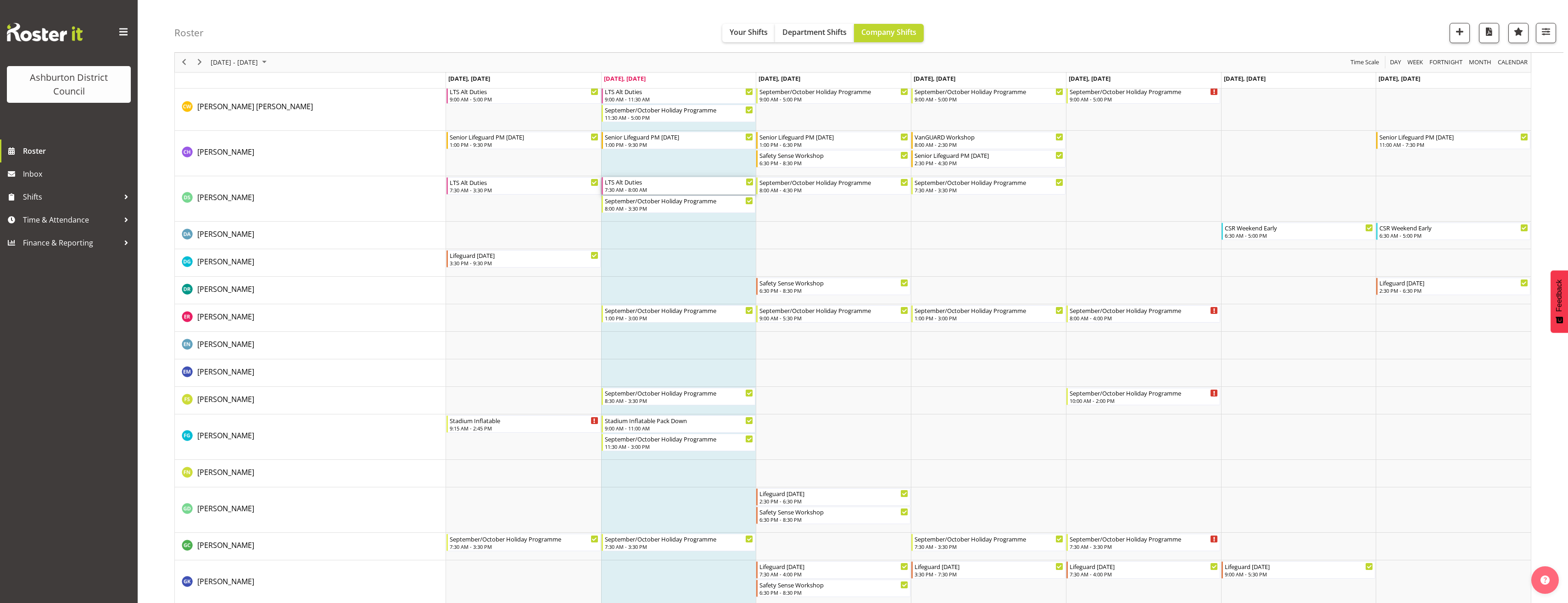
click at [686, 191] on div "7:30 AM - 8:00 AM" at bounding box center [679, 190] width 149 height 7
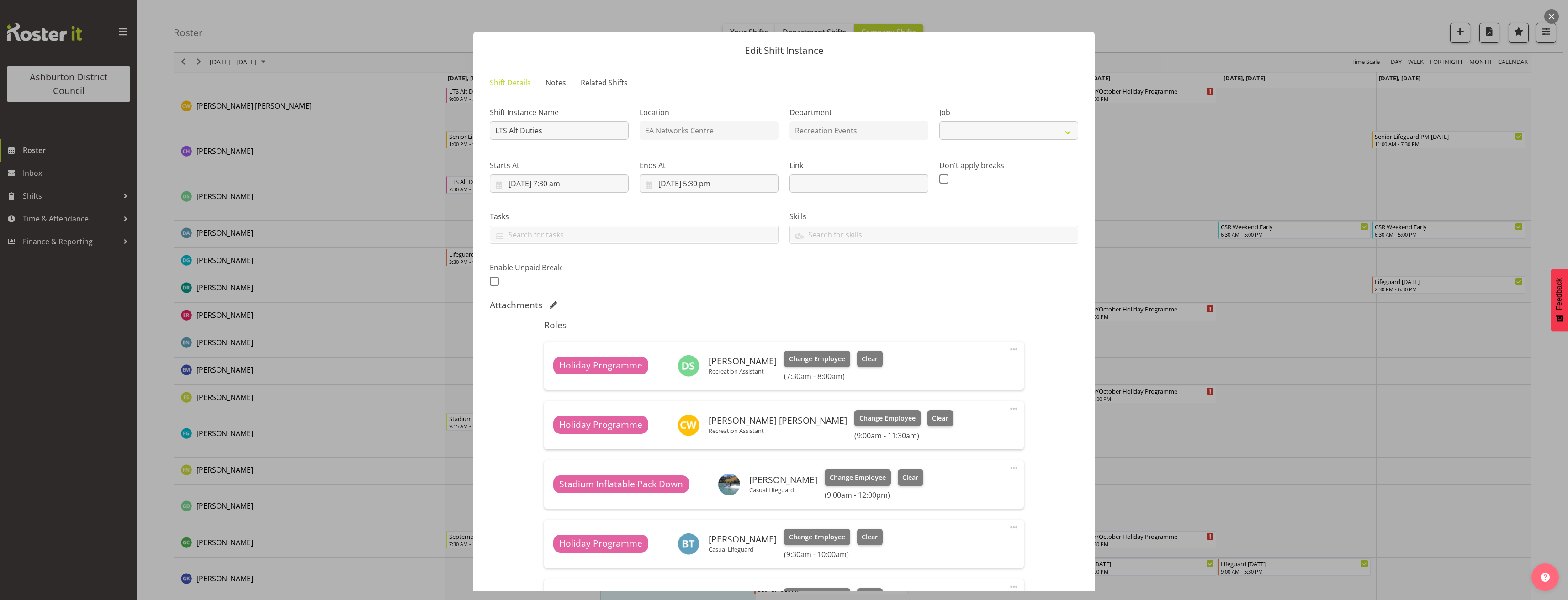
select select "10256"
click at [1227, 319] on div at bounding box center [784, 300] width 1568 height 600
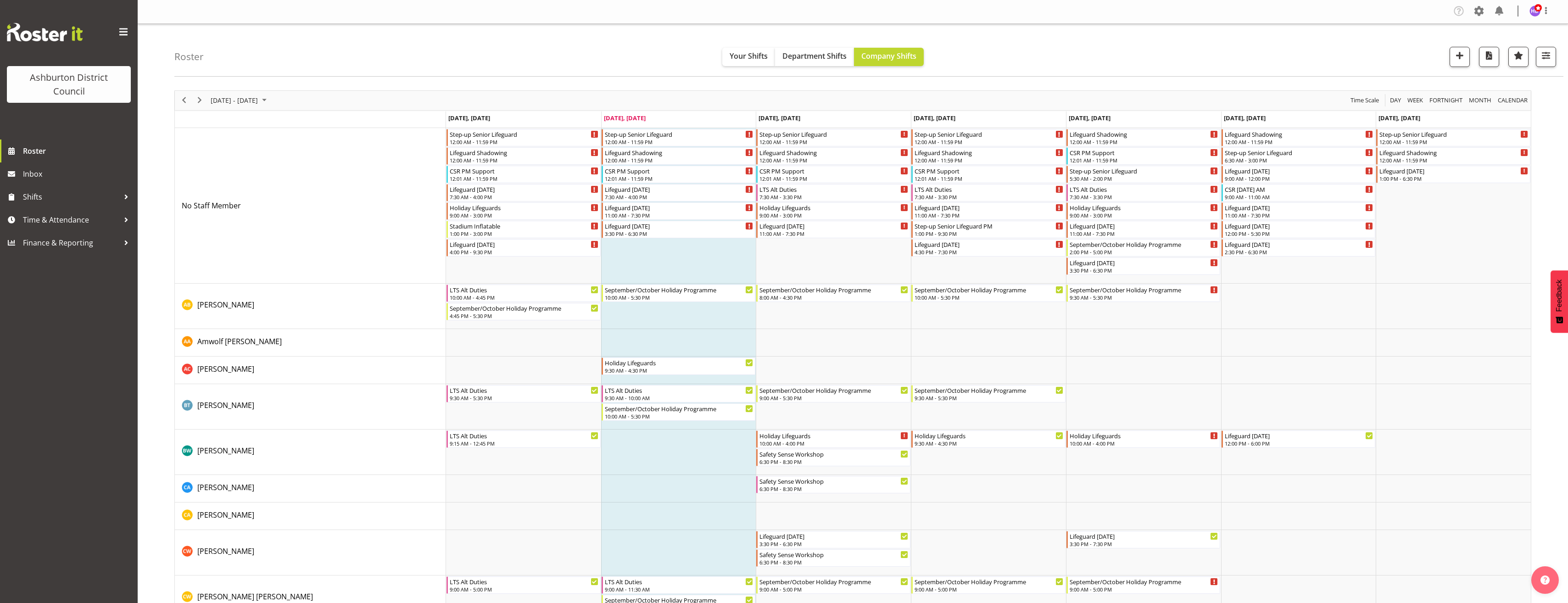
scroll to position [0, 0]
